Goal: Information Seeking & Learning: Find specific page/section

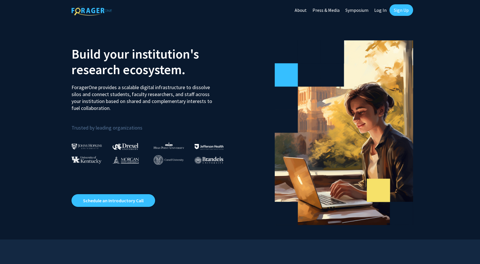
click at [392, 11] on link "Sign Up" at bounding box center [402, 10] width 24 height 12
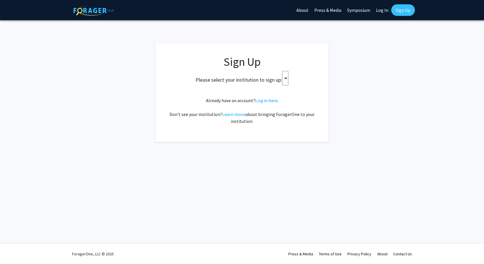
click at [392, 11] on link "Sign Up" at bounding box center [404, 10] width 24 height 12
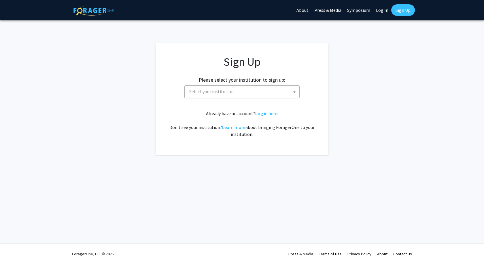
click at [386, 8] on link "Log In" at bounding box center [382, 10] width 18 height 20
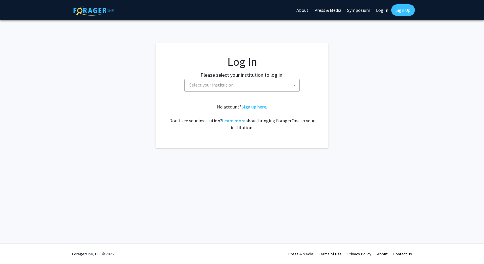
click at [251, 80] on span "Select your institution" at bounding box center [243, 85] width 112 height 12
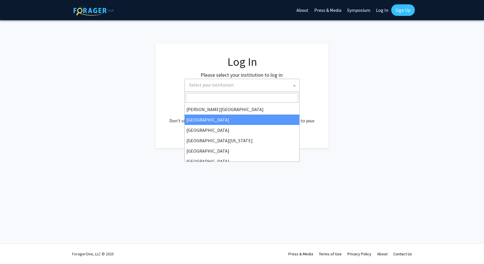
scroll to position [58, 0]
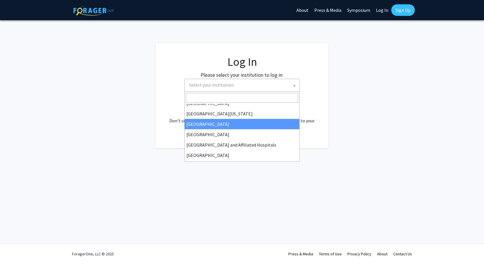
select select "12"
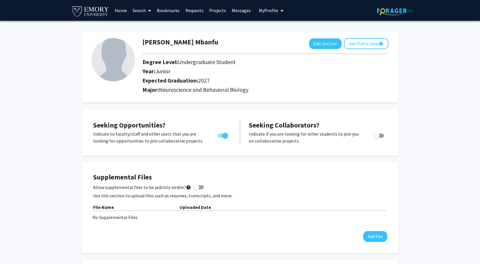
click at [161, 9] on link "Bookmarks" at bounding box center [168, 10] width 29 height 20
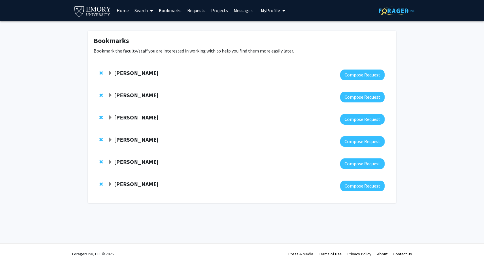
click at [133, 14] on link "Search" at bounding box center [144, 10] width 24 height 20
click at [136, 24] on span "Faculty/Staff" at bounding box center [153, 27] width 42 height 12
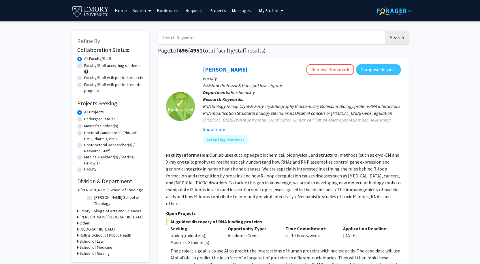
click at [88, 208] on h3 "Emory College of Arts and Sciences" at bounding box center [111, 211] width 62 height 6
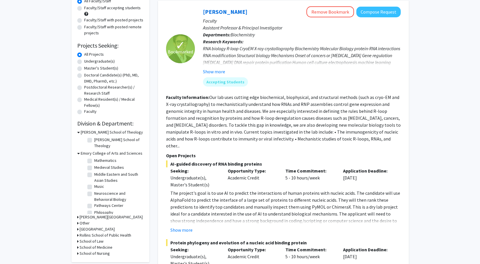
scroll to position [202, 0]
click at [94, 177] on label "Neuroscience and Behavioral Biology" at bounding box center [118, 183] width 48 height 12
click at [94, 177] on input "Neuroscience and Behavioral Biology" at bounding box center [96, 179] width 4 height 4
checkbox input "true"
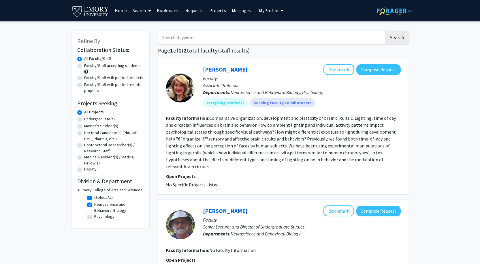
drag, startPoint x: 223, startPoint y: 127, endPoint x: 218, endPoint y: 128, distance: 5.9
click at [218, 128] on section "Faculty Information: Comparative organization, development and plasticity of br…" at bounding box center [283, 141] width 235 height 55
click at [188, 94] on div at bounding box center [180, 88] width 29 height 29
click at [217, 72] on link "Hillary Rodman" at bounding box center [225, 69] width 44 height 7
